Goal: Information Seeking & Learning: Learn about a topic

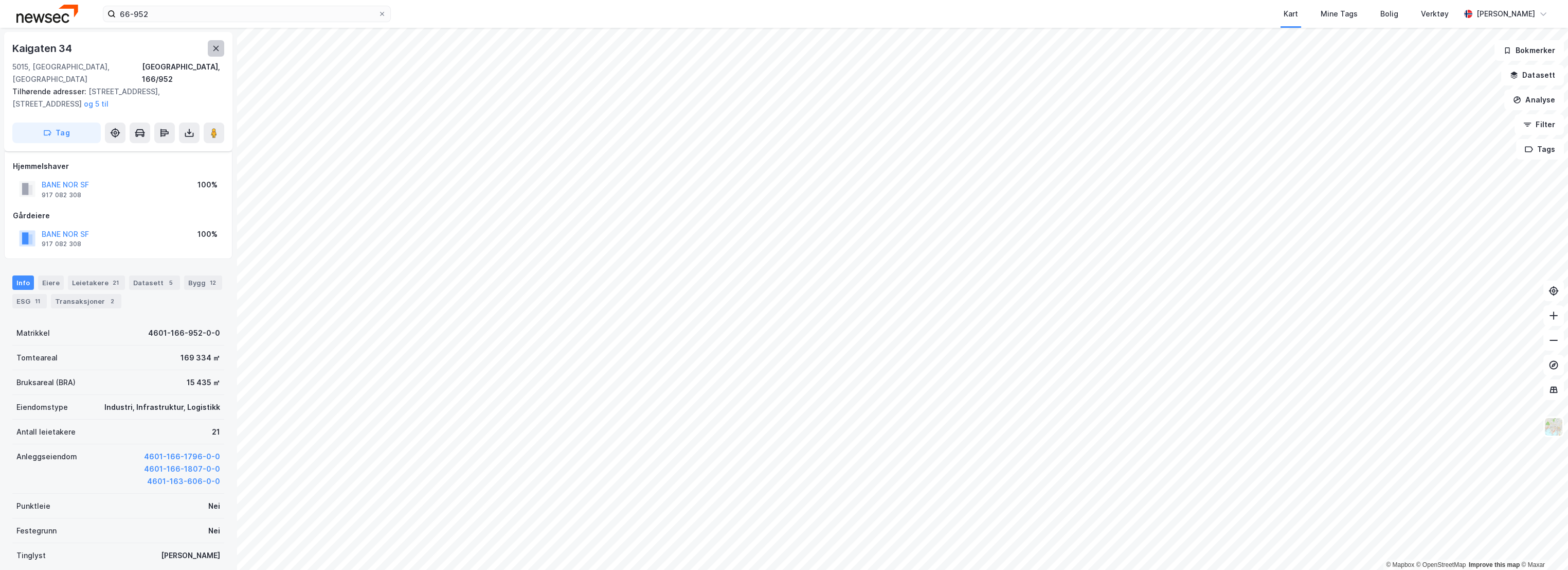
click at [214, 44] on icon at bounding box center [216, 48] width 8 height 8
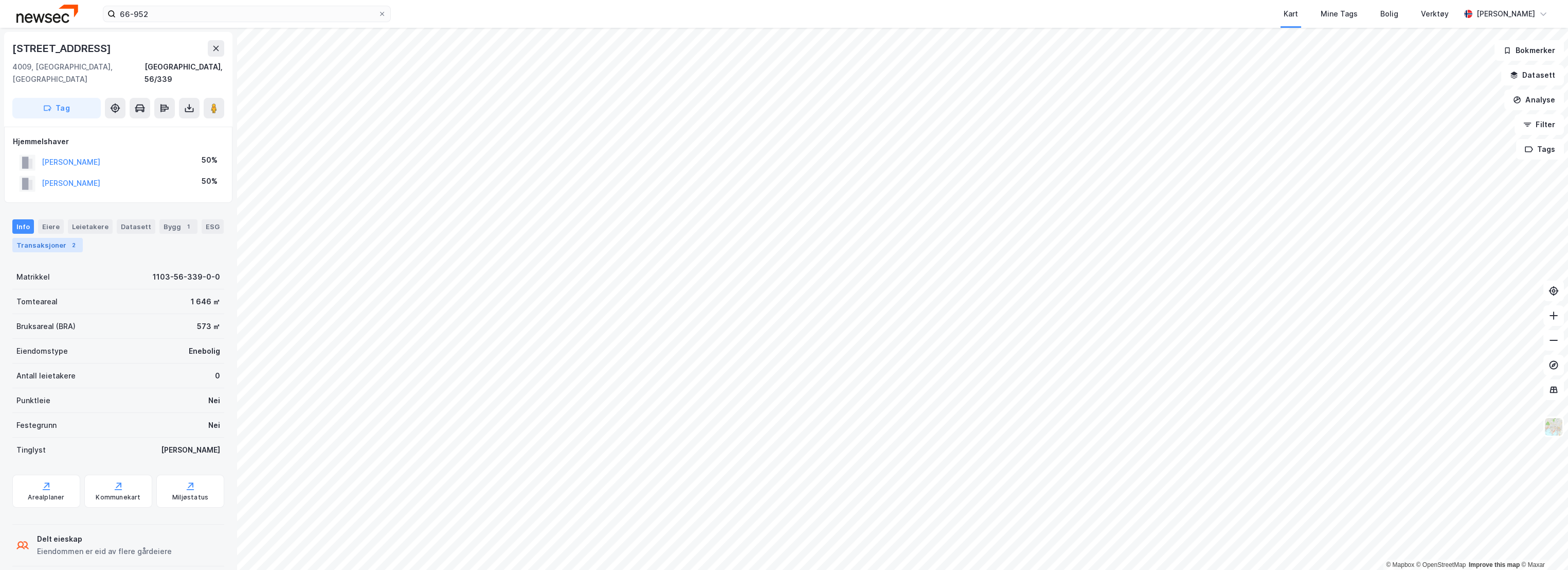
click at [69, 240] on div "2" at bounding box center [74, 245] width 11 height 11
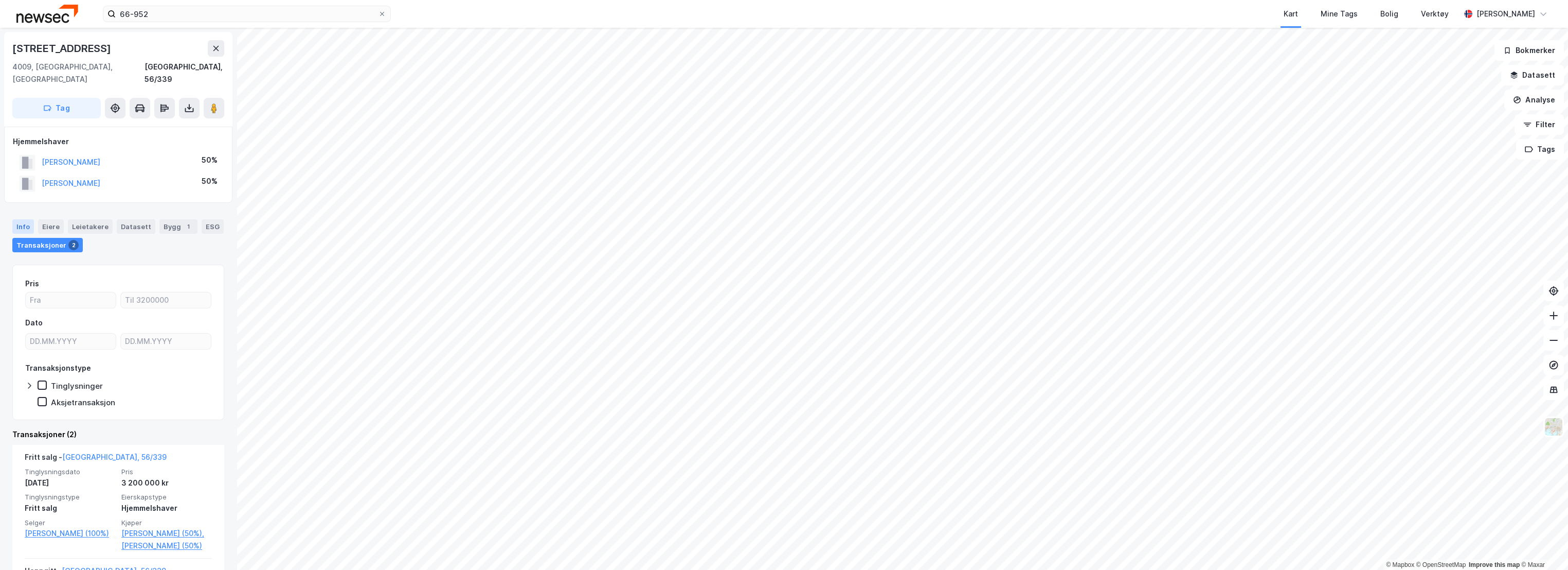
click at [19, 219] on div "Info" at bounding box center [23, 227] width 21 height 15
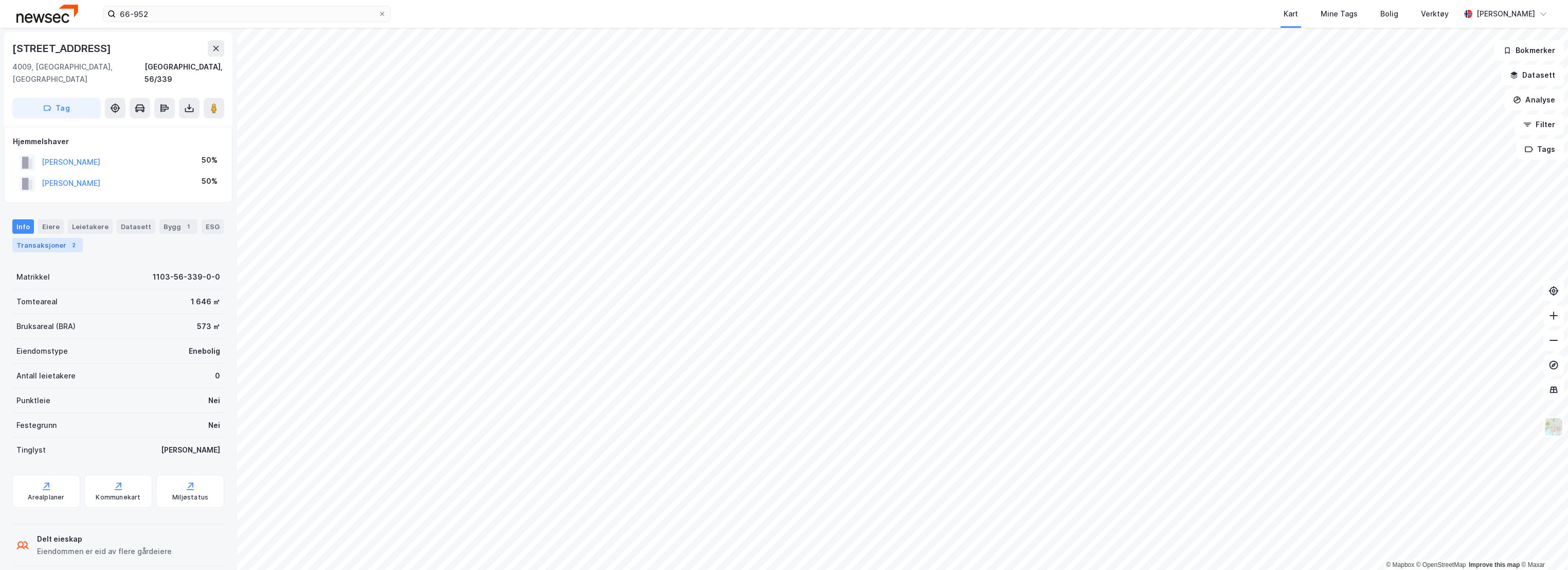
click at [45, 238] on div "Transaksjoner 2" at bounding box center [47, 245] width 70 height 15
